Goal: Information Seeking & Learning: Check status

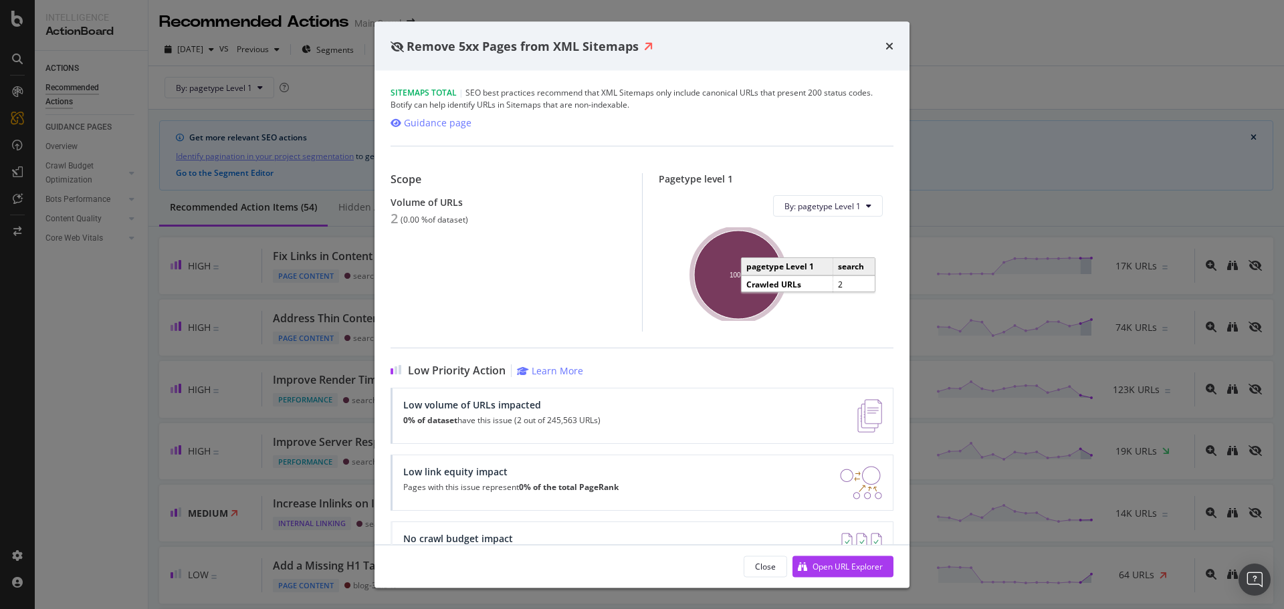
click at [740, 274] on text "100%" at bounding box center [737, 274] width 17 height 7
click at [893, 44] on icon "times" at bounding box center [889, 46] width 8 height 11
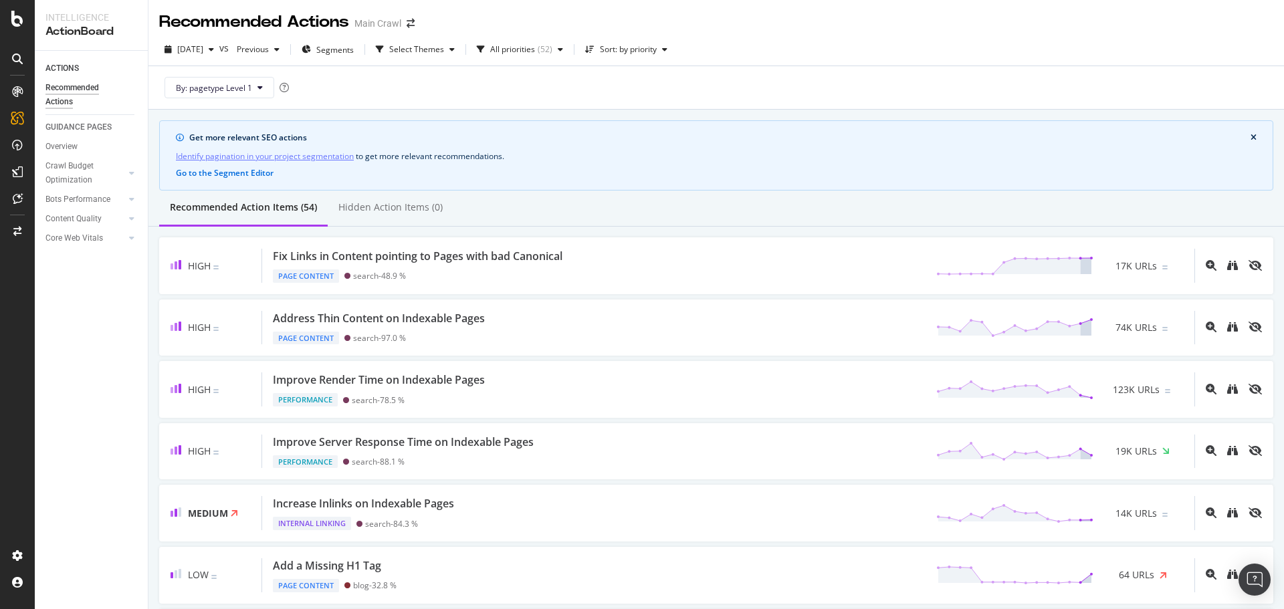
drag, startPoint x: 887, startPoint y: 43, endPoint x: 0, endPoint y: 152, distance: 893.9
click at [887, 43] on div "2025 Oct. 11th vs Previous Segments Select Themes All priorities ( 52 ) Sort: b…" at bounding box center [715, 52] width 1135 height 27
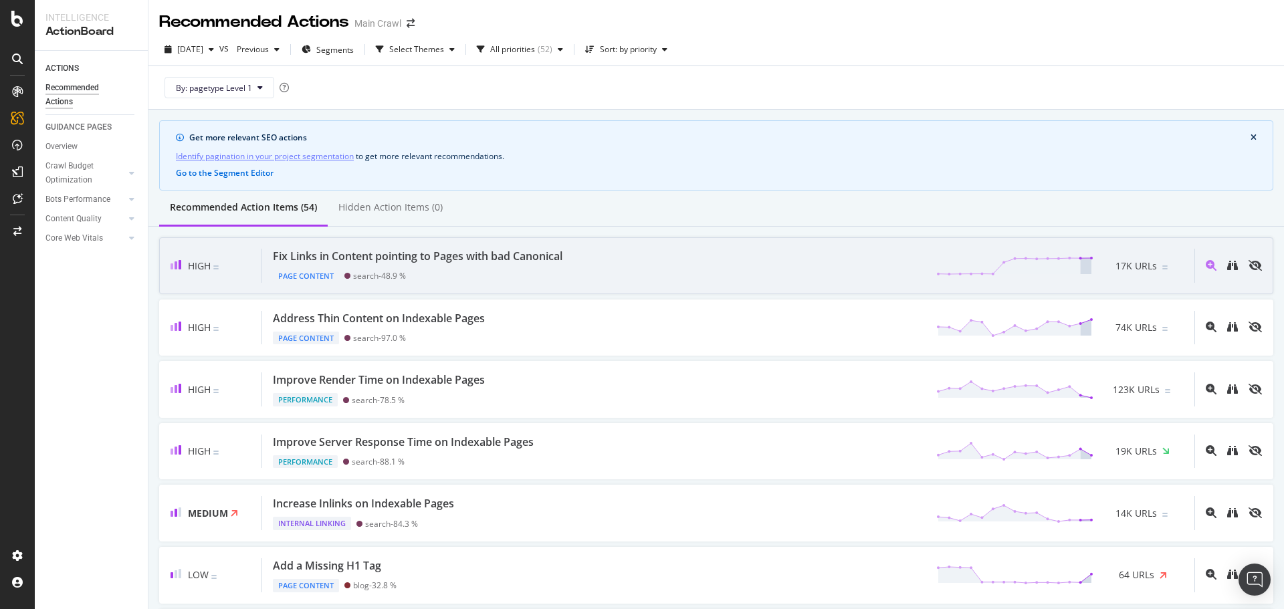
click at [483, 257] on div "Fix Links in Content pointing to Pages with bad Canonical" at bounding box center [418, 256] width 290 height 15
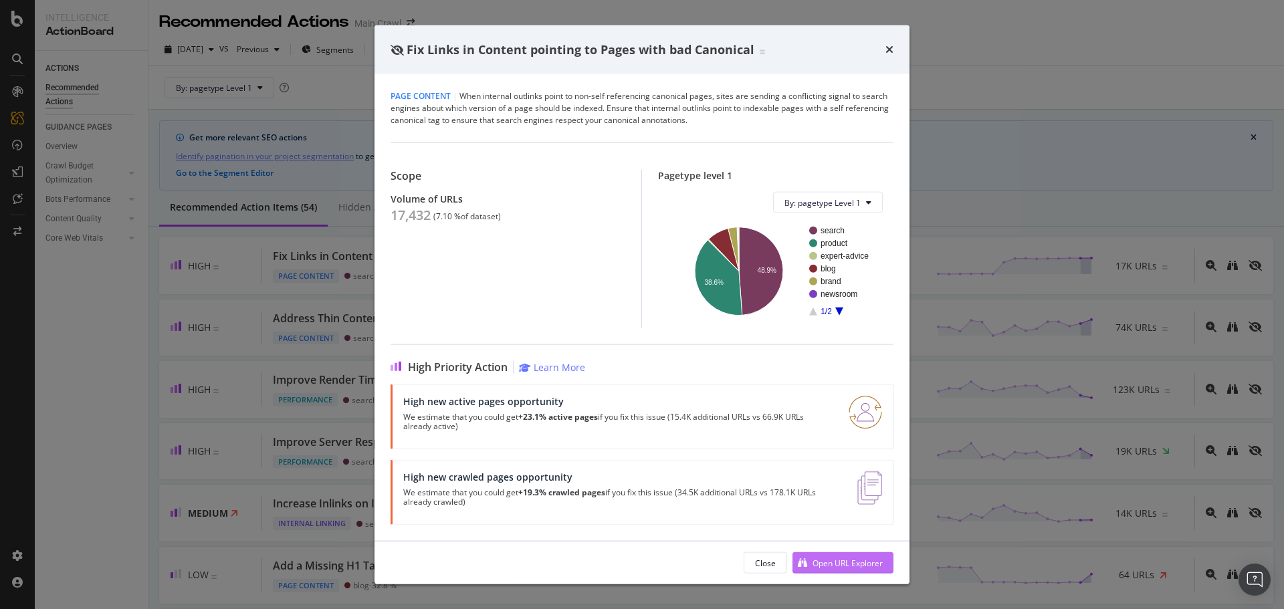
click at [845, 568] on div "Open URL Explorer" at bounding box center [847, 562] width 70 height 11
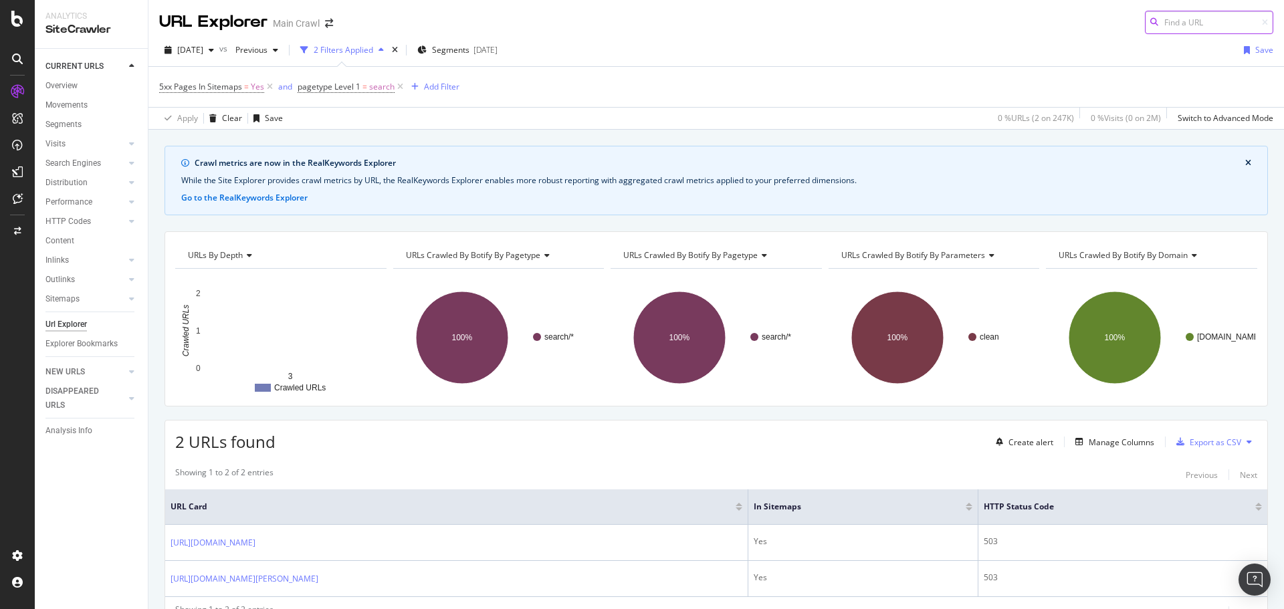
scroll to position [65, 0]
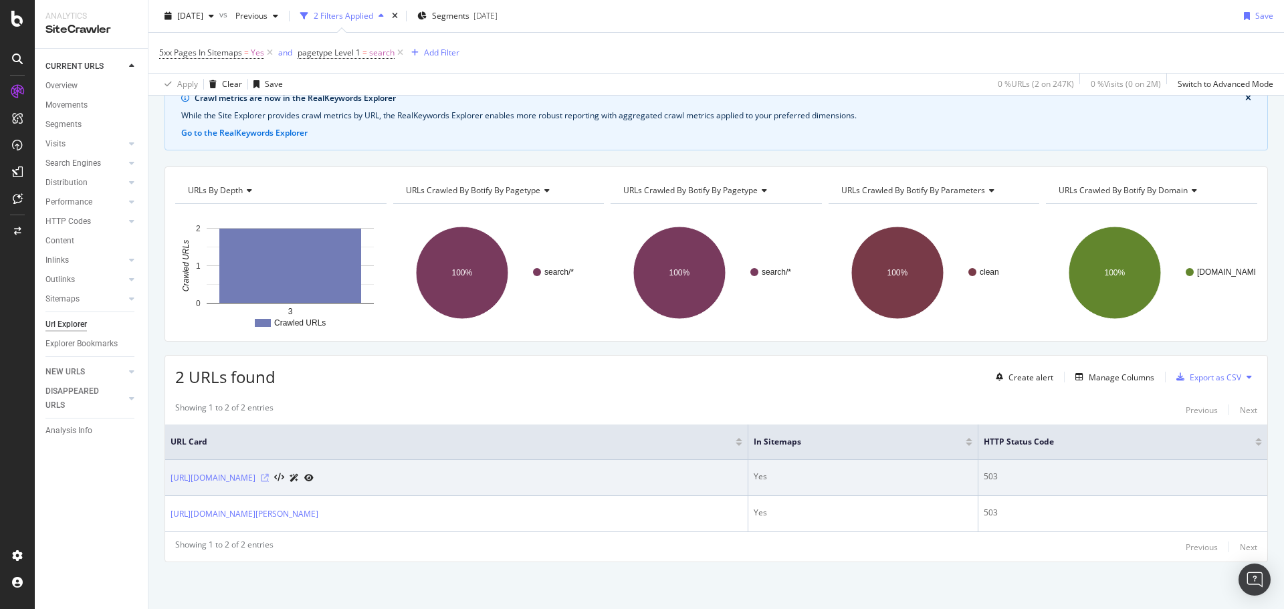
click at [269, 477] on icon at bounding box center [265, 478] width 8 height 8
